Goal: Obtain resource: Obtain resource

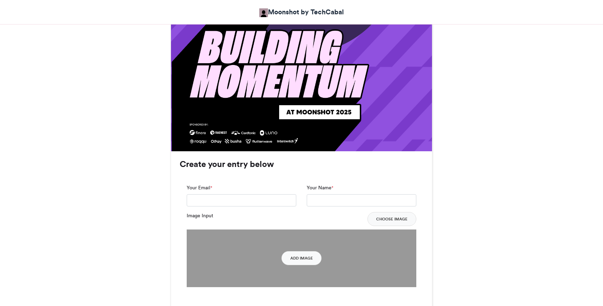
scroll to position [401, 0]
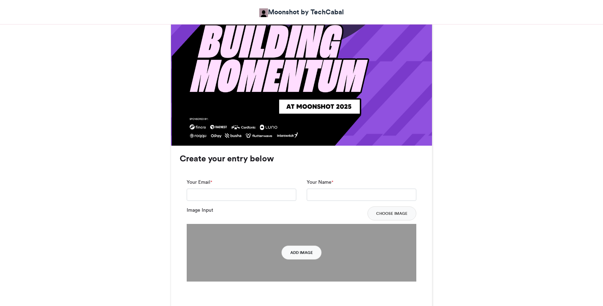
click at [312, 256] on button "Add Image" at bounding box center [302, 252] width 40 height 14
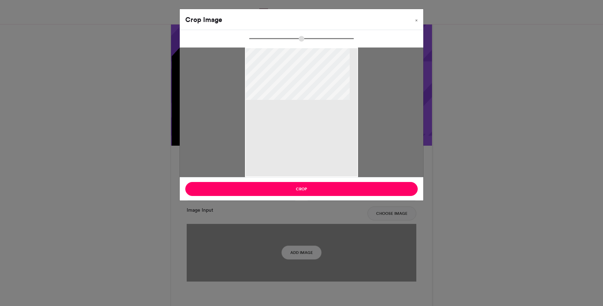
type input "******"
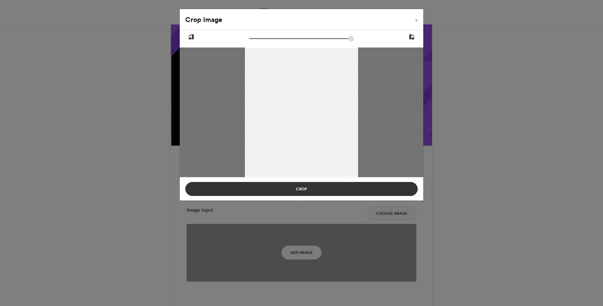
click at [363, 186] on button "Crop" at bounding box center [301, 189] width 232 height 14
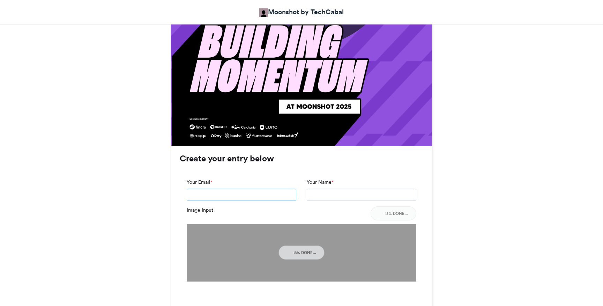
click at [250, 193] on input "Your Email *" at bounding box center [242, 194] width 110 height 13
type input "**********"
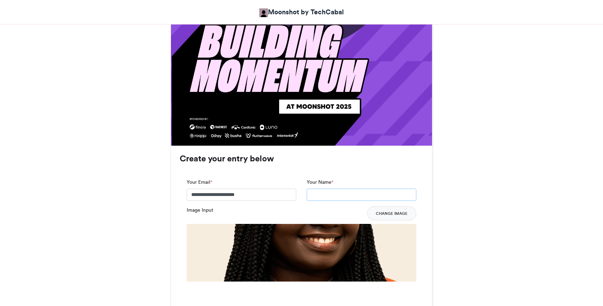
click at [322, 194] on input "Your Name *" at bounding box center [362, 194] width 110 height 13
type input "**********"
click at [467, 208] on div "Moonshot by Techcabal 2025 Moonshot by TechCabal 3 weeks ago 5109 Views 330 Ent…" at bounding box center [302, 310] width 398 height 1198
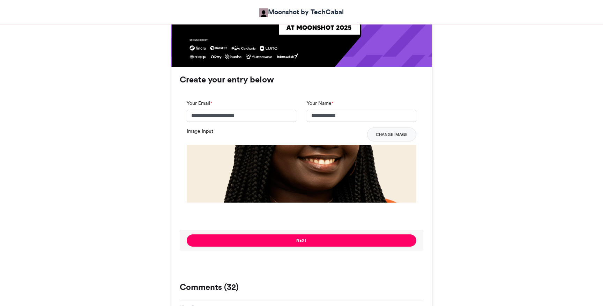
scroll to position [515, 0]
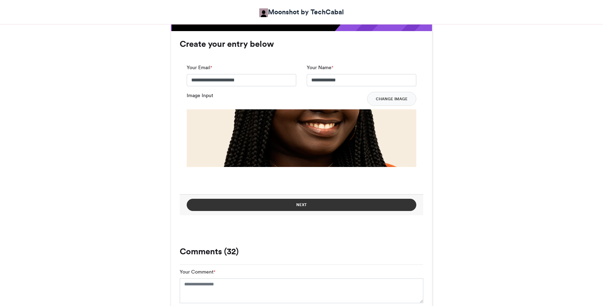
click at [335, 200] on button "Next" at bounding box center [302, 205] width 230 height 12
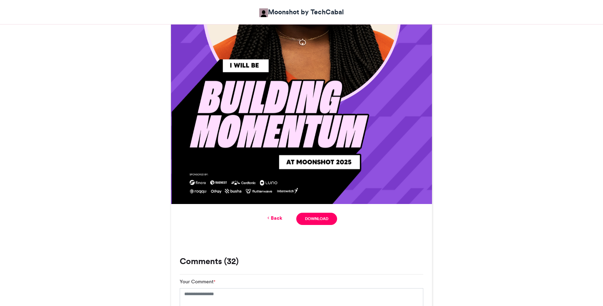
scroll to position [347, 0]
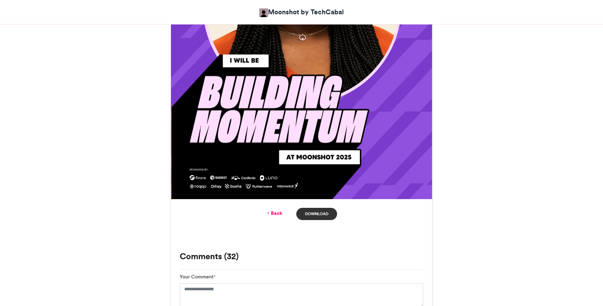
click at [320, 215] on link "Download" at bounding box center [316, 214] width 41 height 12
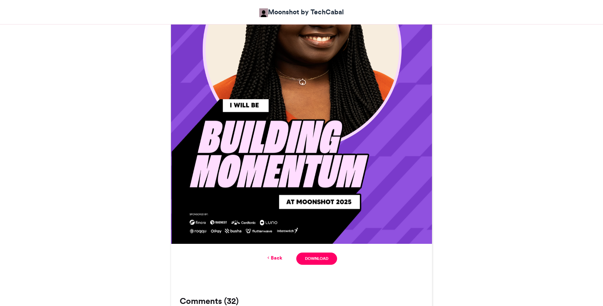
click at [279, 254] on link "Back" at bounding box center [274, 257] width 16 height 7
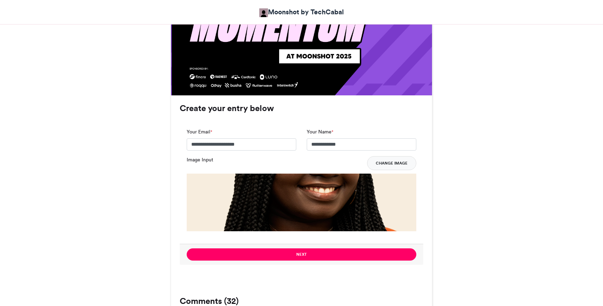
click at [387, 165] on button "Change Image" at bounding box center [391, 163] width 49 height 14
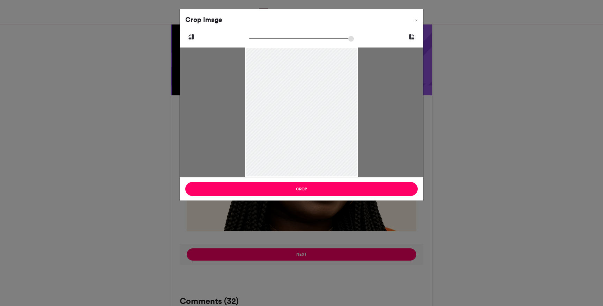
drag, startPoint x: 329, startPoint y: 121, endPoint x: 329, endPoint y: 106, distance: 15.4
click at [329, 106] on div at bounding box center [301, 106] width 113 height 141
drag, startPoint x: 329, startPoint y: 106, endPoint x: 329, endPoint y: 109, distance: 3.5
click at [329, 109] on div at bounding box center [301, 109] width 113 height 141
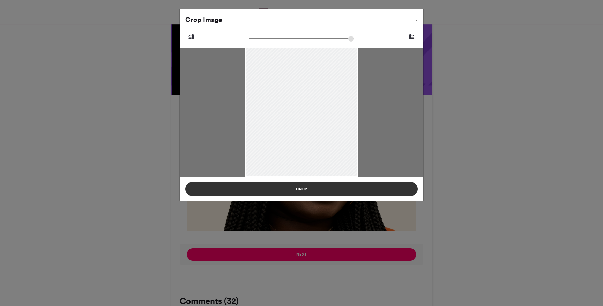
click at [320, 187] on button "Crop" at bounding box center [301, 189] width 232 height 14
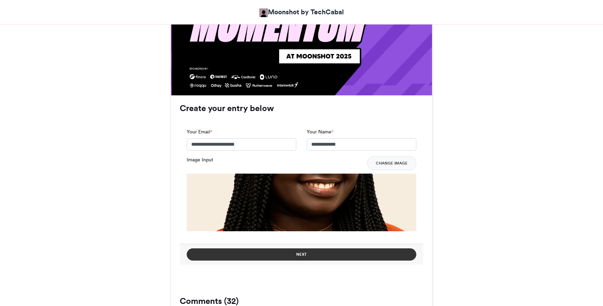
click at [338, 256] on button "Next" at bounding box center [302, 254] width 230 height 12
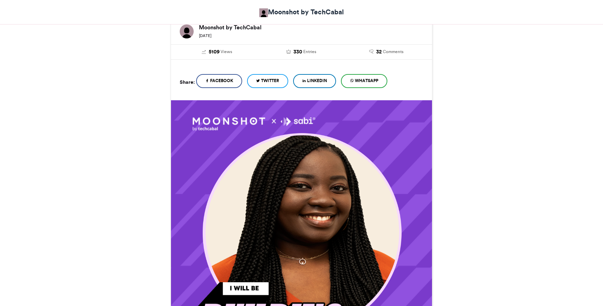
scroll to position [135, 0]
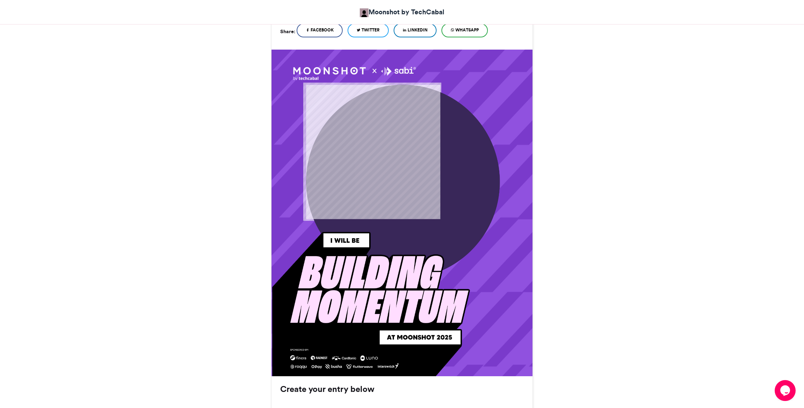
scroll to position [173, 0]
